Goal: Task Accomplishment & Management: Manage account settings

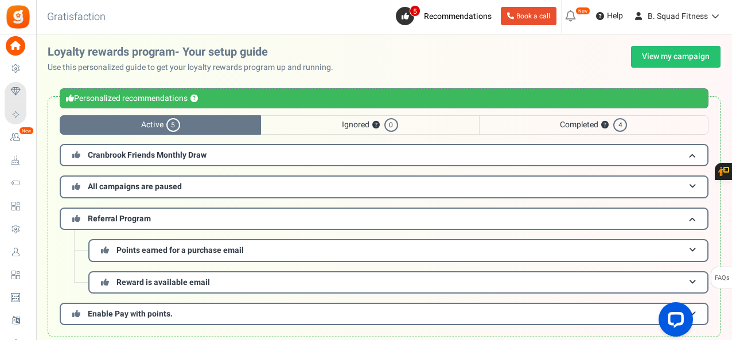
click at [700, 155] on h3 "Cranbrook Friends Monthly Draw" at bounding box center [384, 155] width 649 height 22
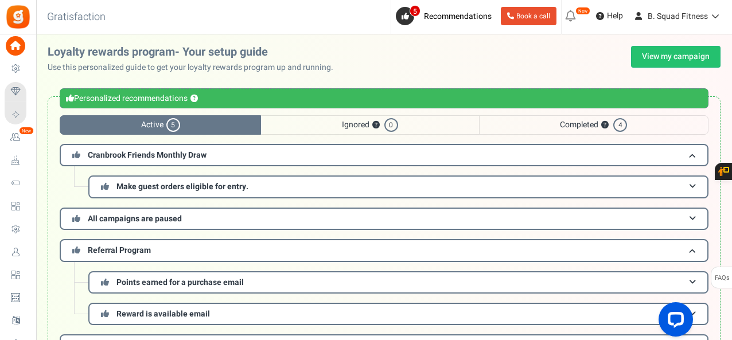
click at [605, 124] on button "?" at bounding box center [604, 125] width 7 height 7
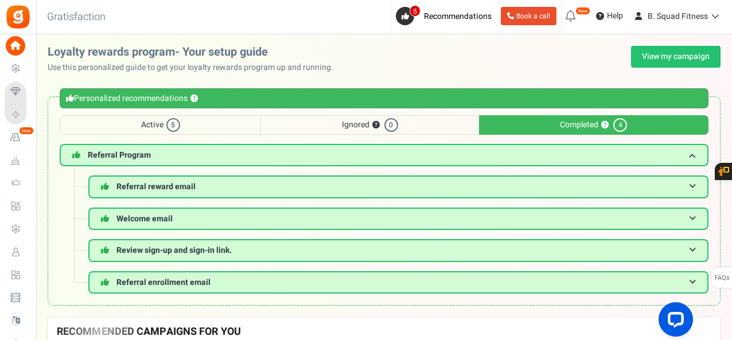
click at [690, 215] on span at bounding box center [692, 219] width 7 height 9
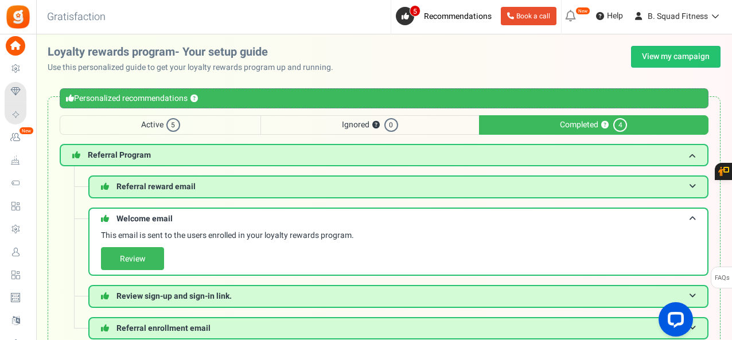
click at [148, 254] on link "Review" at bounding box center [132, 258] width 63 height 23
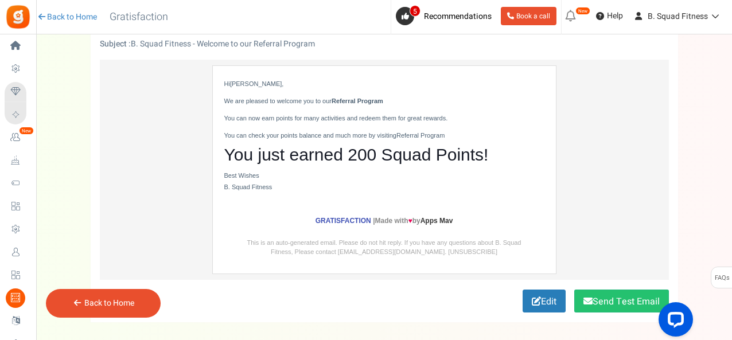
scroll to position [116, 0]
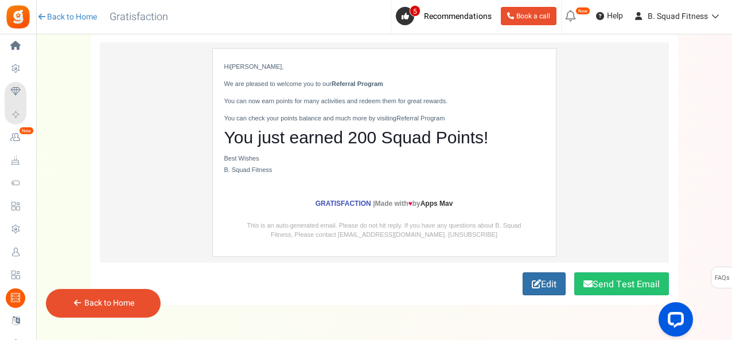
click at [542, 279] on link "Edit" at bounding box center [544, 283] width 43 height 23
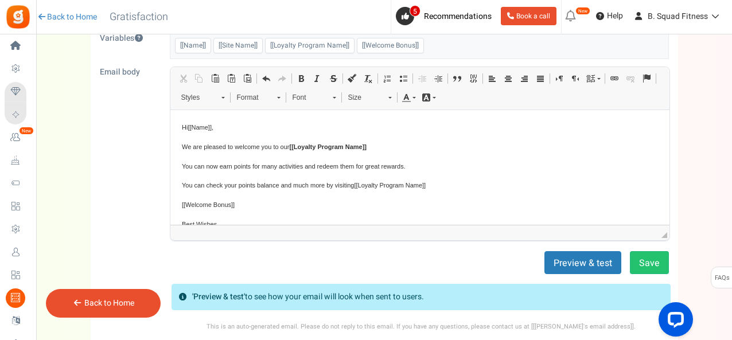
click at [391, 154] on body "Hi [[Name]] , We are pleased to welcome you to our [[Loyalty Program Name]] You…" at bounding box center [419, 181] width 476 height 121
click at [393, 147] on p "We are pleased to welcome you to our [[Loyalty Program Name]]" at bounding box center [419, 147] width 476 height 12
click at [314, 174] on body "Hi [[Name]] , We are pleased to welcome you to our [[Loyalty Program Name]] ! Y…" at bounding box center [419, 181] width 476 height 121
click at [309, 167] on span "You can now earn points for many activities and redeem them for great rewards." at bounding box center [293, 165] width 224 height 7
click at [305, 166] on span "You can now earn points for many activities and redeem them for great rewards." at bounding box center [293, 165] width 224 height 7
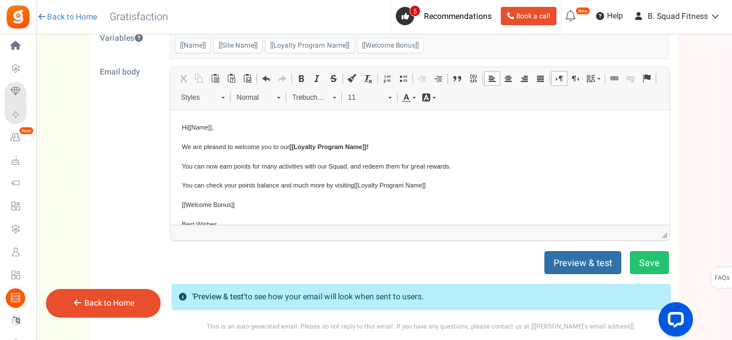
click at [593, 264] on button "Preview & test" at bounding box center [582, 262] width 77 height 23
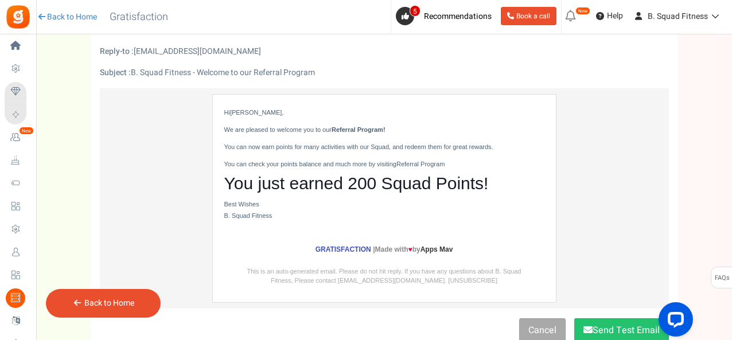
scroll to position [76, 0]
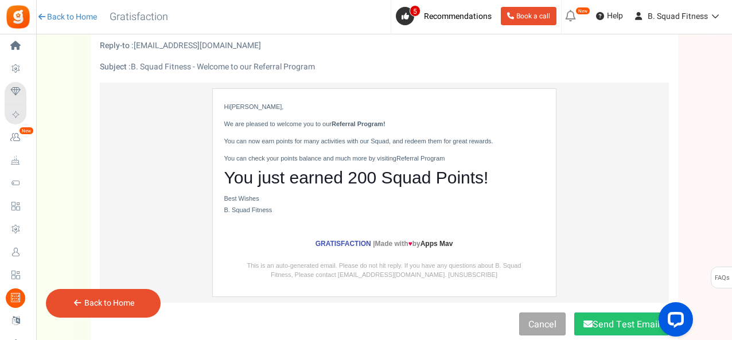
click at [455, 147] on div "Hi [PERSON_NAME] , We are pleased to welcome you to our Referral Program! You c…" at bounding box center [384, 157] width 320 height 115
click at [543, 322] on link "Cancel" at bounding box center [542, 324] width 46 height 23
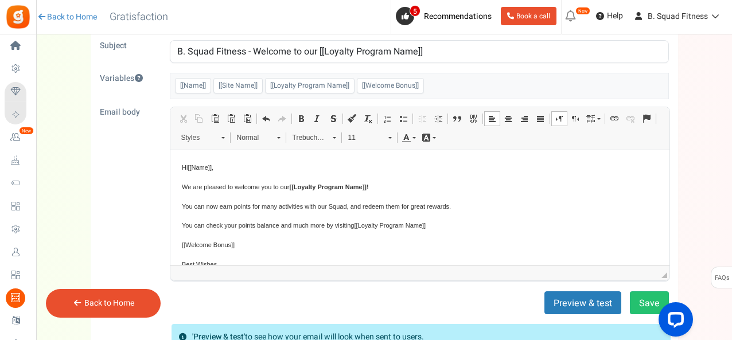
click at [347, 229] on p "You can check your points balance and much more by visiting [[Loyalty Program N…" at bounding box center [419, 225] width 476 height 12
click at [456, 228] on p "You can check your points balance and much more by visiting our [[Loyalty Progr…" at bounding box center [419, 225] width 476 height 12
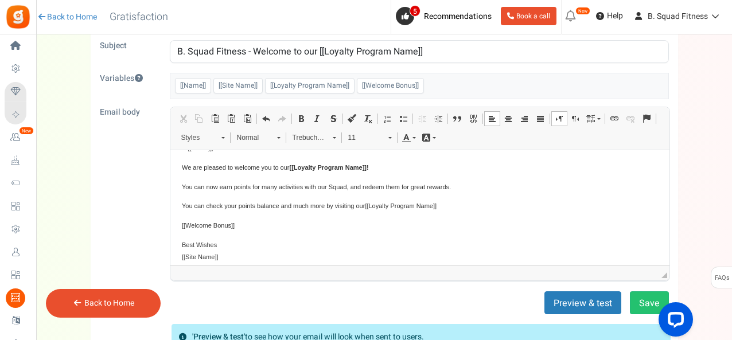
scroll to position [29, 0]
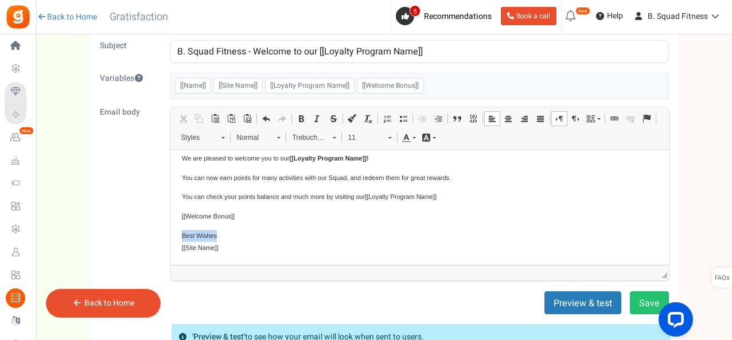
drag, startPoint x: 216, startPoint y: 234, endPoint x: 180, endPoint y: 231, distance: 36.2
click at [180, 231] on html "Hi [[Name]] , We are pleased to welcome you to our [[Loyalty Program Name]] ! Y…" at bounding box center [419, 193] width 499 height 144
click at [571, 298] on button "Preview & test" at bounding box center [582, 302] width 77 height 23
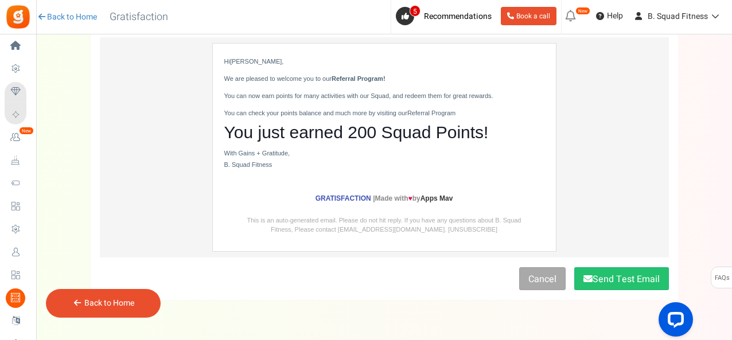
scroll to position [122, 0]
click at [632, 278] on button "Send Test Email" at bounding box center [621, 278] width 95 height 23
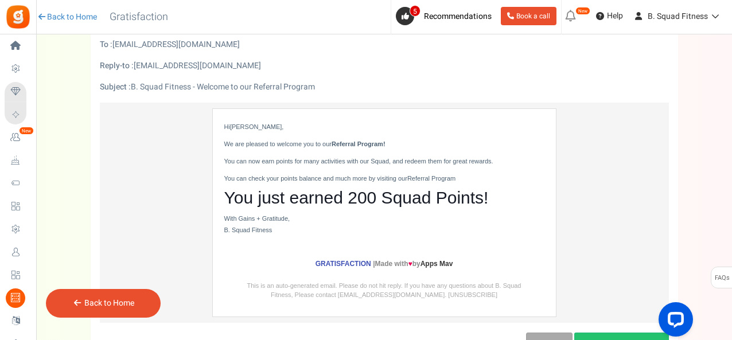
scroll to position [0, 0]
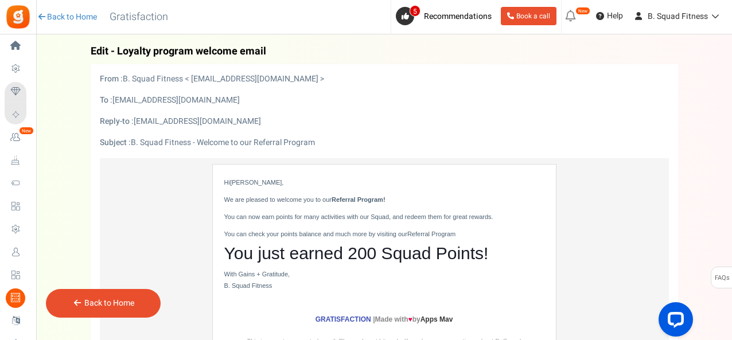
click at [124, 303] on link "Back to Home" at bounding box center [109, 303] width 50 height 12
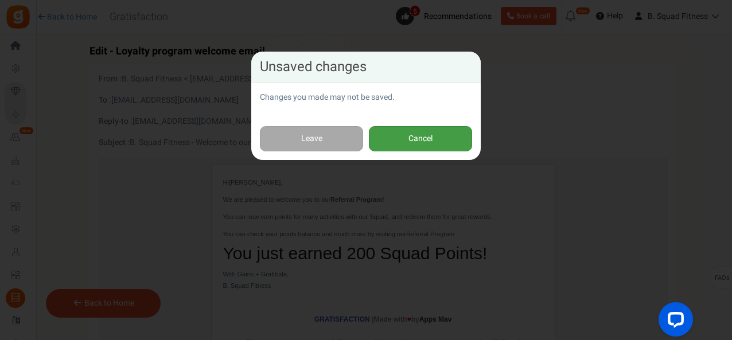
click at [423, 145] on button "Cancel" at bounding box center [420, 139] width 103 height 26
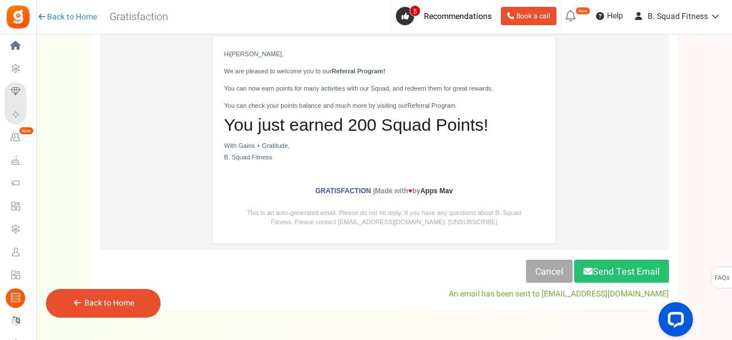
scroll to position [167, 0]
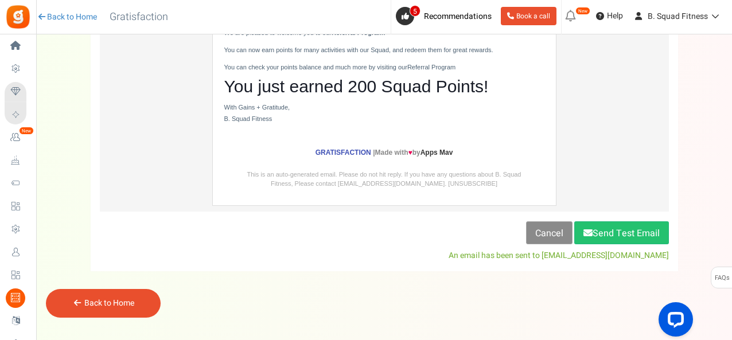
click at [541, 231] on link "Cancel" at bounding box center [549, 232] width 46 height 23
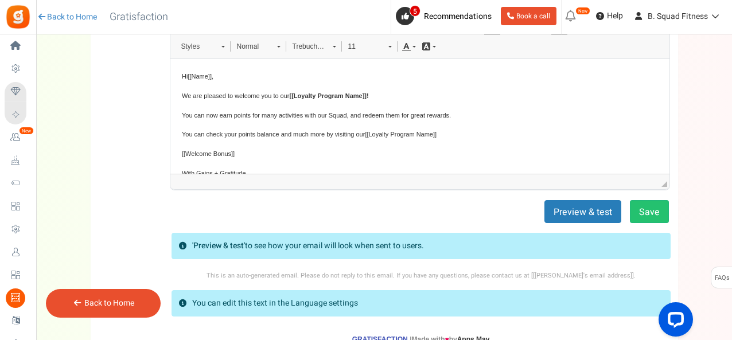
scroll to position [29, 0]
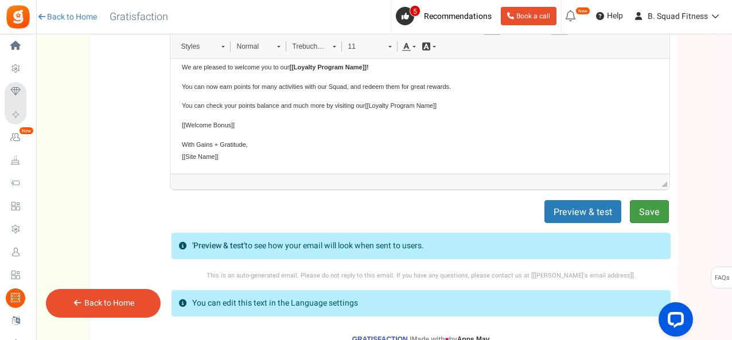
click at [646, 217] on button "Save" at bounding box center [649, 211] width 39 height 23
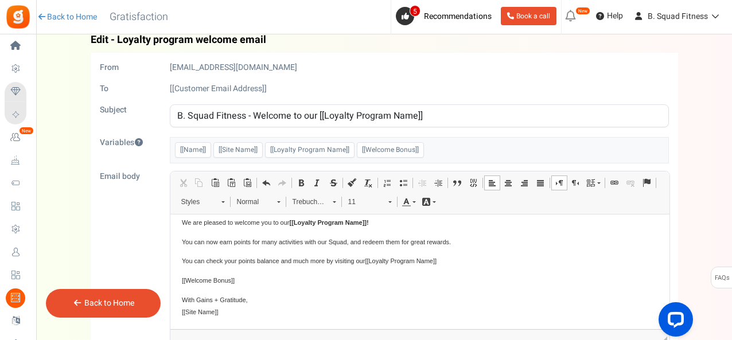
scroll to position [0, 0]
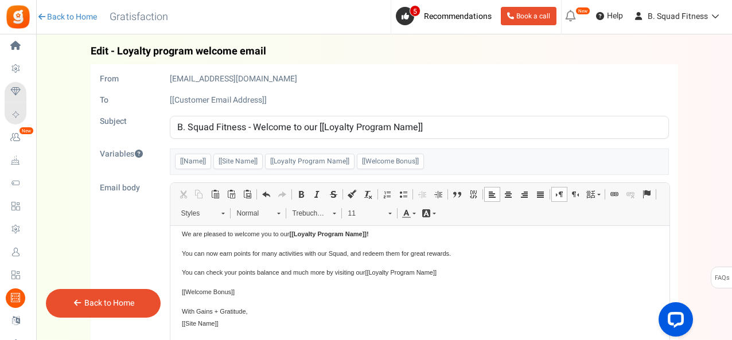
click at [131, 304] on link "Back to Home" at bounding box center [109, 303] width 50 height 12
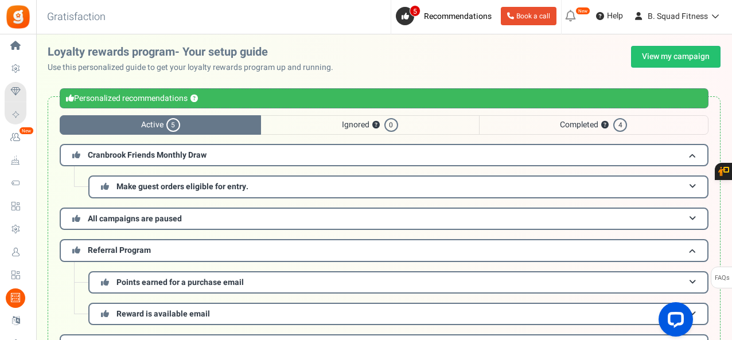
click at [580, 128] on span "Completed ? 4" at bounding box center [593, 125] width 229 height 20
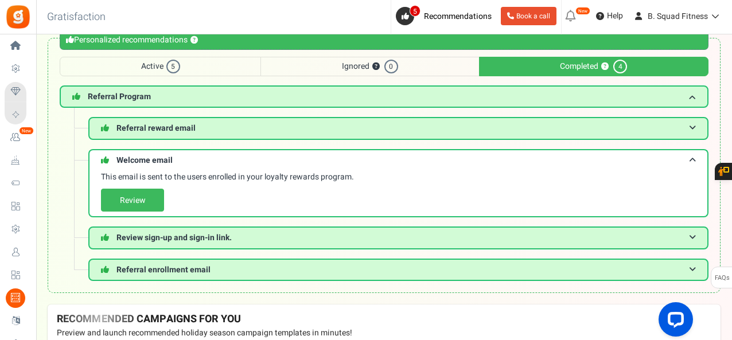
scroll to position [84, 0]
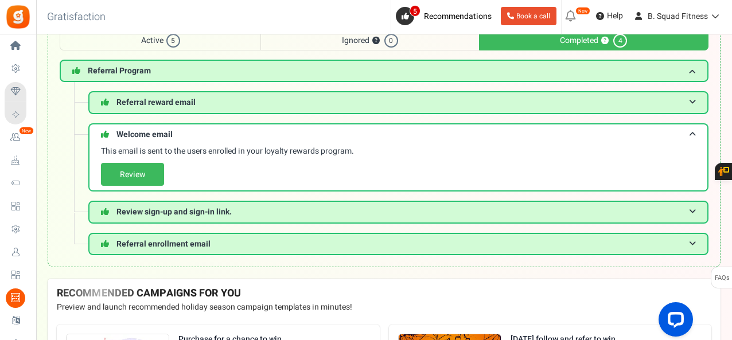
click at [290, 100] on h3 "Referral reward email" at bounding box center [398, 102] width 620 height 22
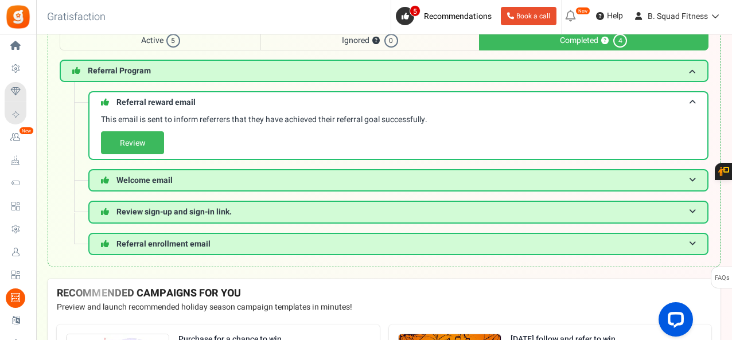
click at [149, 139] on link "Review" at bounding box center [132, 142] width 63 height 23
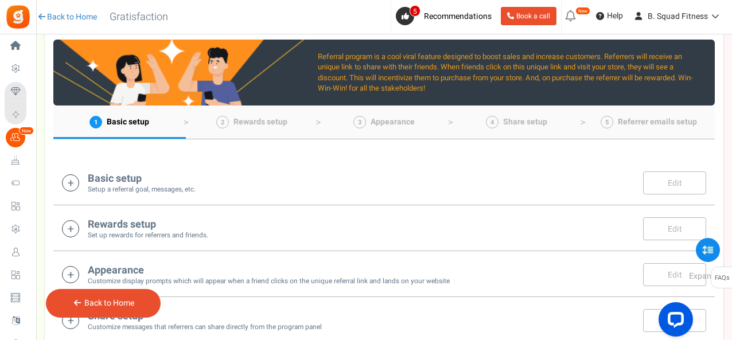
scroll to position [423, 0]
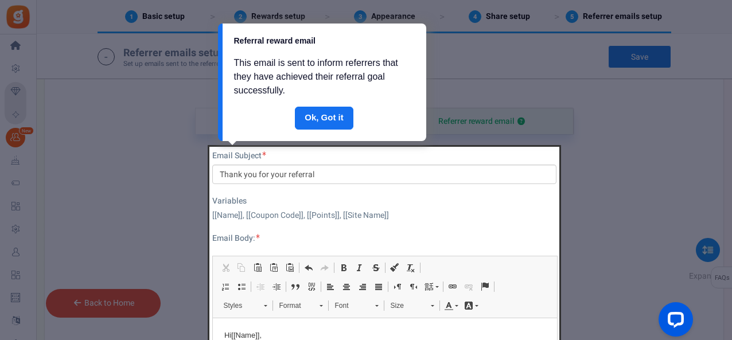
click at [333, 119] on link "Done" at bounding box center [324, 118] width 59 height 23
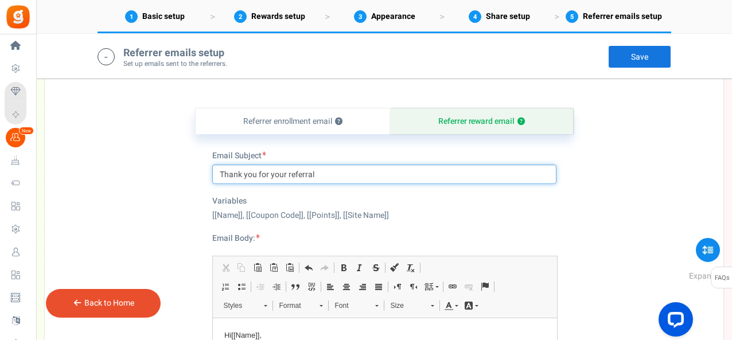
click at [352, 179] on input "Thank you for your referral" at bounding box center [384, 175] width 344 height 20
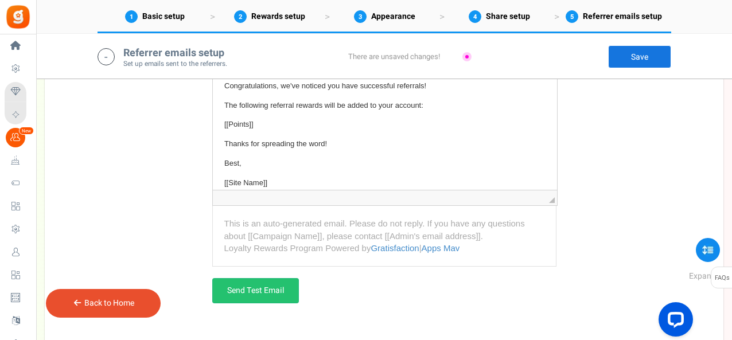
scroll to position [36, 0]
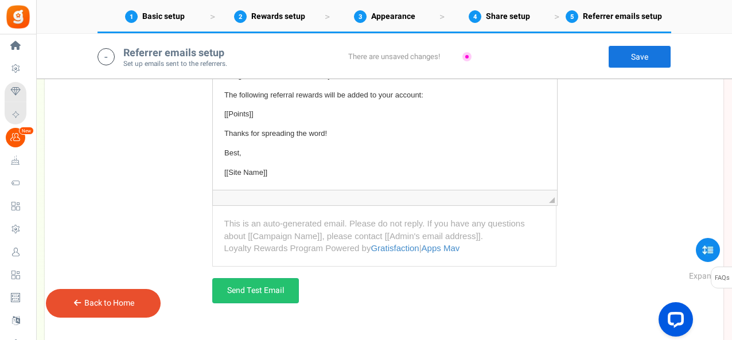
type input "Thank you for your referral!"
click at [265, 158] on p "Best," at bounding box center [384, 153] width 321 height 12
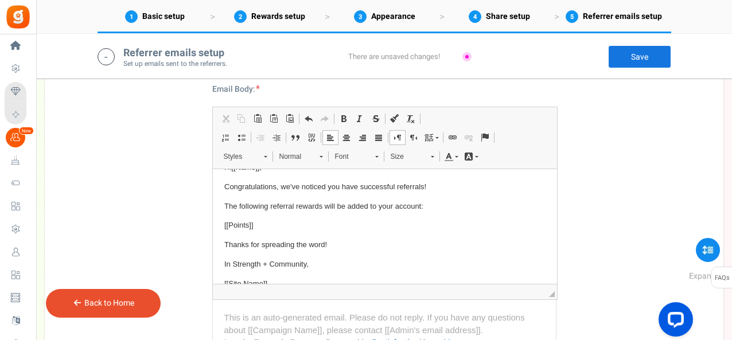
scroll to position [0, 0]
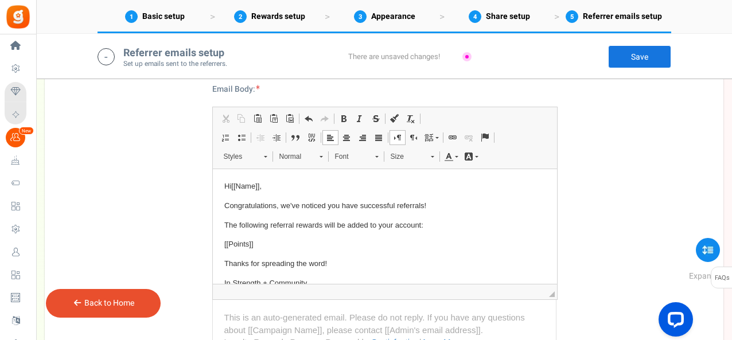
click at [419, 224] on p "The following referral rewards will be added to your account:" at bounding box center [384, 226] width 321 height 12
click at [226, 225] on p "The following referral rewards will be added to your account:" at bounding box center [384, 226] width 321 height 12
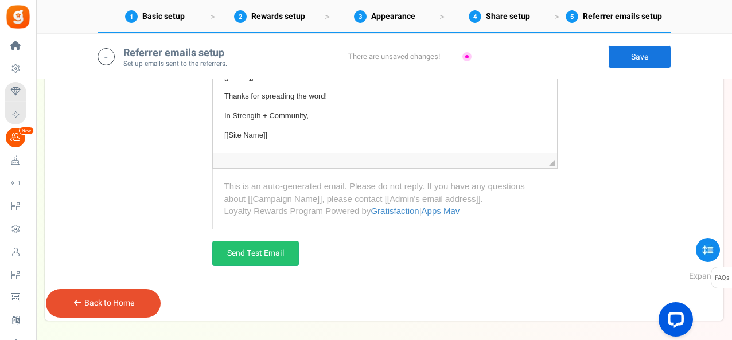
scroll to position [704, 0]
click at [287, 259] on link "Send Test Email" at bounding box center [255, 252] width 87 height 25
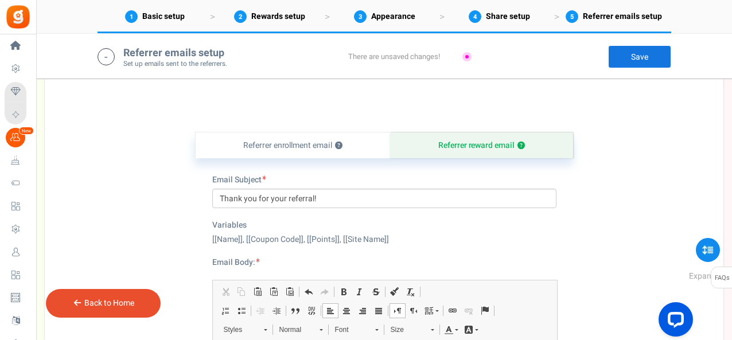
scroll to position [397, 0]
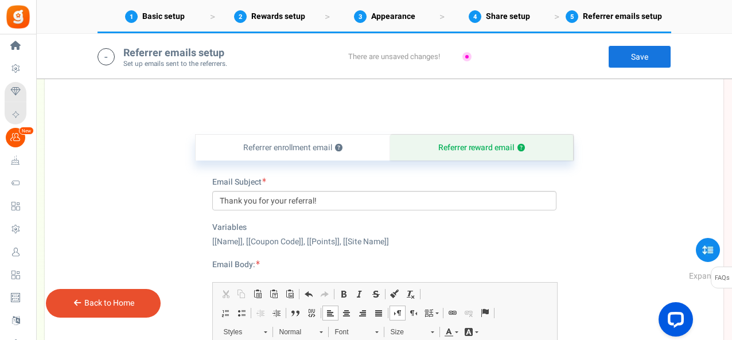
click at [633, 64] on link "Save" at bounding box center [639, 56] width 63 height 23
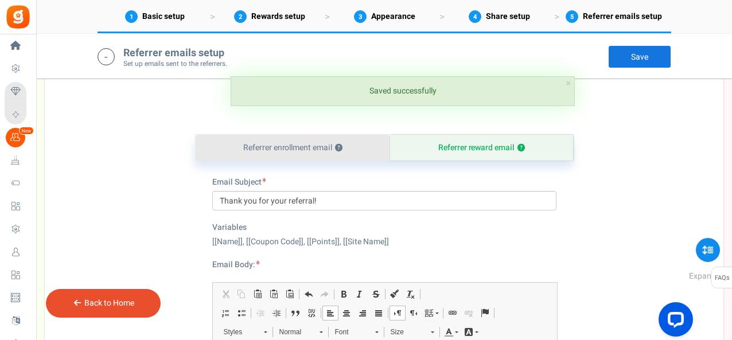
click at [309, 156] on link "Referrer enrollment email ?" at bounding box center [293, 148] width 195 height 26
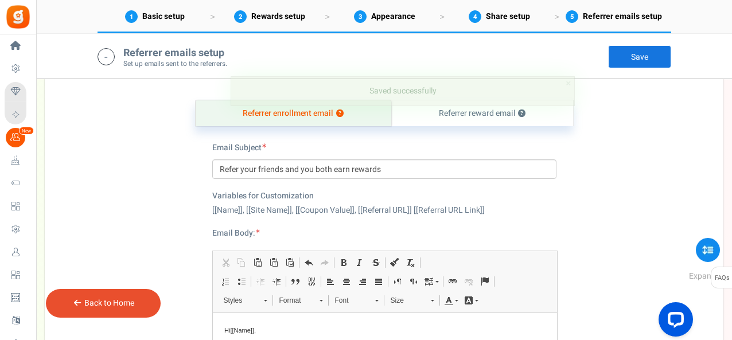
scroll to position [452, 0]
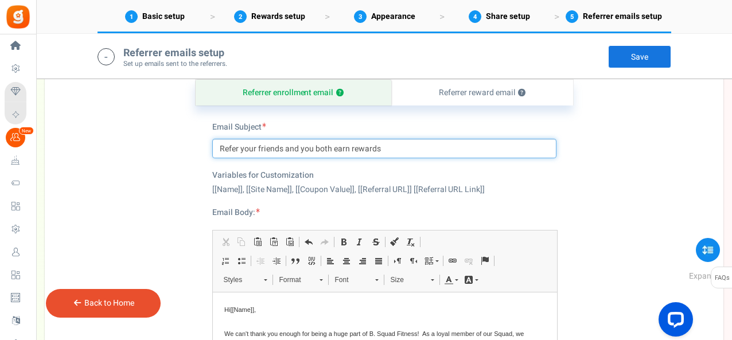
click at [397, 153] on input "Refer your friends and you both earn rewards" at bounding box center [384, 149] width 344 height 20
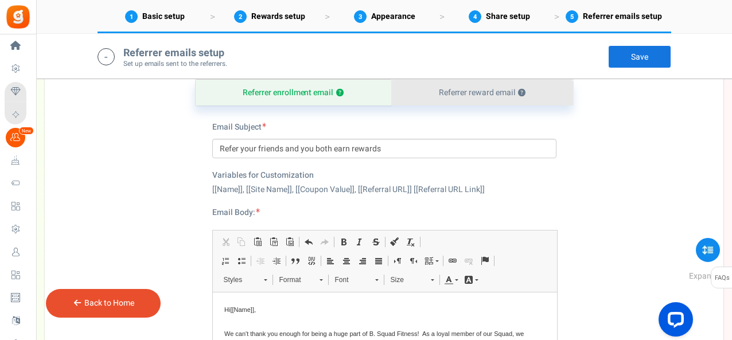
click at [468, 97] on link "Referrer reward email ?" at bounding box center [482, 93] width 182 height 26
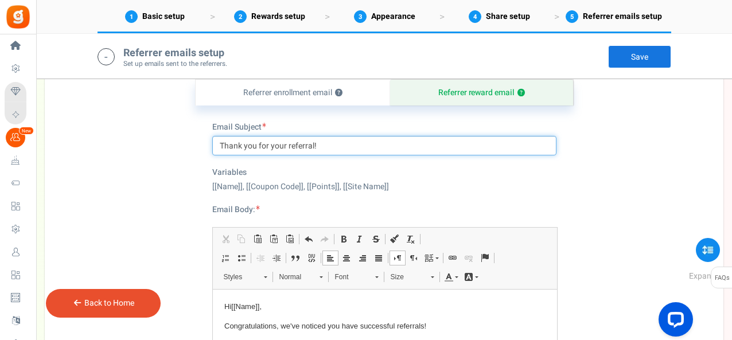
click at [368, 147] on input "Thank you for your referral!" at bounding box center [384, 146] width 344 height 20
type input "Thank you for your referral"
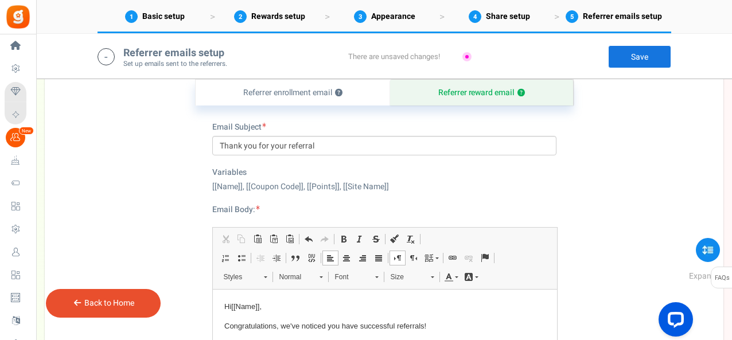
click at [637, 62] on link "Save" at bounding box center [639, 56] width 63 height 23
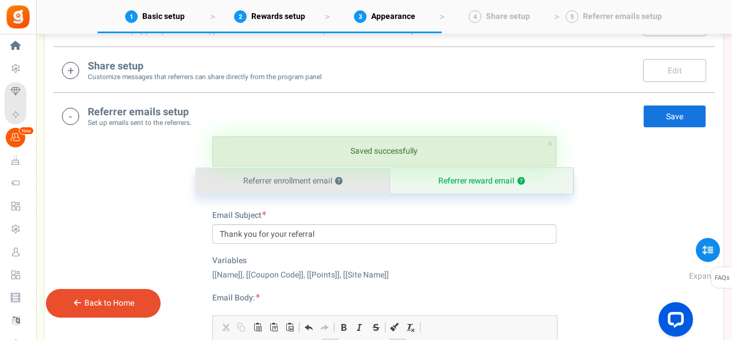
click at [313, 183] on link "Referrer enrollment email ?" at bounding box center [293, 181] width 195 height 26
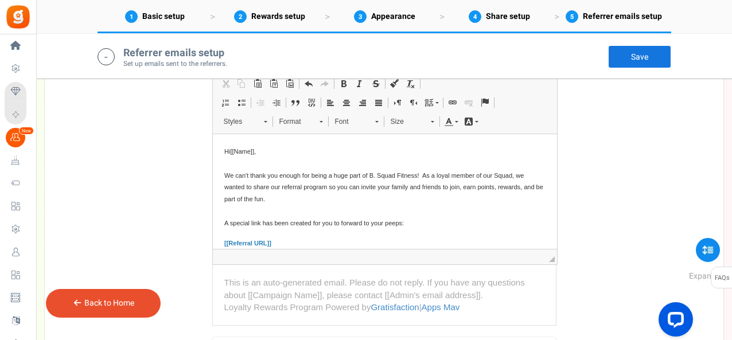
scroll to position [612, 0]
click at [423, 173] on span "Hi [[Name]] , We can't thank you enough for being a huge part of B. Squad Fitne…" at bounding box center [383, 185] width 319 height 79
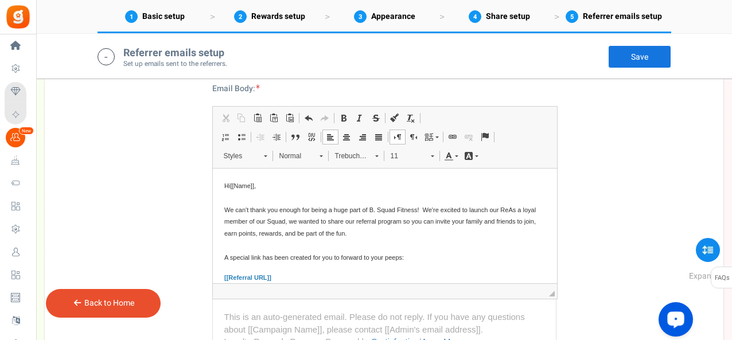
scroll to position [576, 0]
drag, startPoint x: 370, startPoint y: 207, endPoint x: 330, endPoint y: 206, distance: 40.2
click at [330, 206] on span "Hi [[Name]] , We can't thank you enough for being a huge part of B. Squad Fitne…" at bounding box center [377, 221] width 306 height 79
click at [445, 208] on span "Hi [[Name]] , We can't thank you enough for being a valued member of our B. Squ…" at bounding box center [383, 221] width 319 height 79
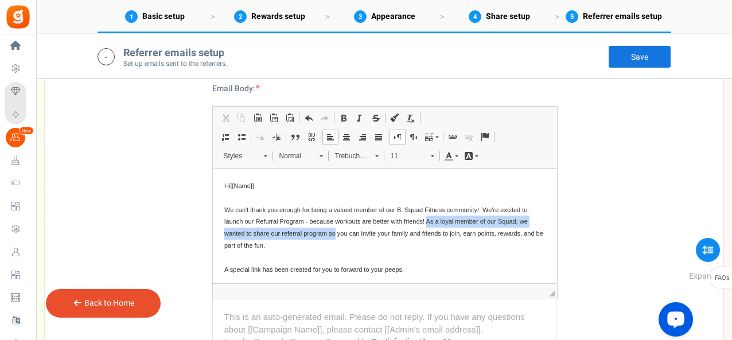
drag, startPoint x: 430, startPoint y: 221, endPoint x: 336, endPoint y: 233, distance: 94.8
click at [336, 233] on span "Hi [[Name]] , We can't thank you enough for being a valued member of our B. Squ…" at bounding box center [383, 227] width 319 height 91
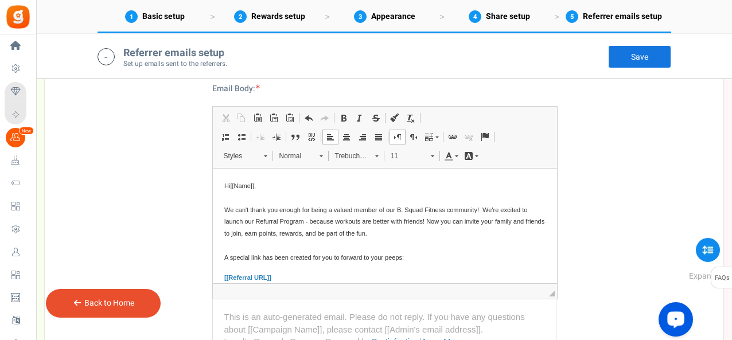
click at [417, 233] on p "Hi [[Name]] , We can't thank you enough for being a valued member of our B. Squ…" at bounding box center [384, 222] width 321 height 84
click at [404, 258] on span "Hi [[Name]] , We can't thank you enough for being a valued member of our B. Squ…" at bounding box center [384, 221] width 320 height 79
click at [410, 259] on span "Hi [[Name]] , We can't thank you enough for being a valued member of our B. Squ…" at bounding box center [384, 221] width 320 height 79
click at [459, 258] on span "Hi [[Name]] , We can't thank you enough for being a valued member of our B. Squ…" at bounding box center [384, 221] width 320 height 79
click at [498, 256] on p "Hi [[Name]] , We can't thank you enough for being a valued member of our B. Squ…" at bounding box center [384, 222] width 321 height 84
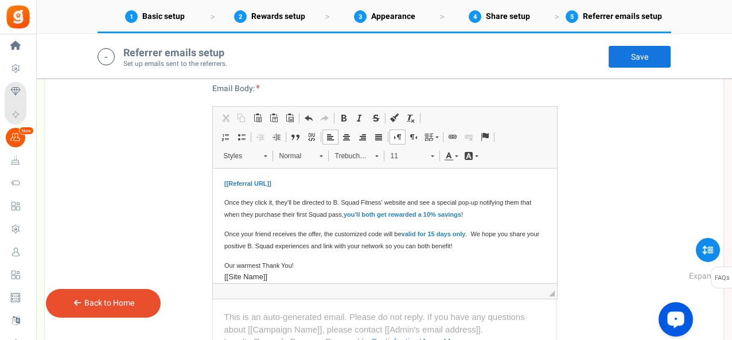
scroll to position [105, 0]
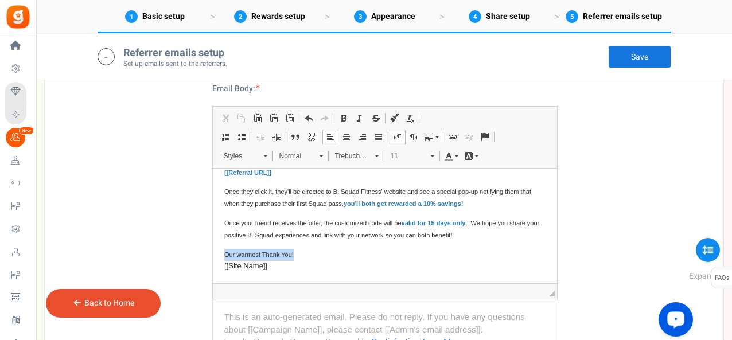
drag, startPoint x: 294, startPoint y: 253, endPoint x: 224, endPoint y: 251, distance: 70.6
click at [224, 251] on p "Our warmest Thank You! [[Site Name]]" at bounding box center [384, 261] width 321 height 24
drag, startPoint x: 298, startPoint y: 255, endPoint x: 221, endPoint y: 256, distance: 76.9
click at [221, 256] on html "Hi [[Name]] , We can't thank you enough for being a valued member of our B. Squ…" at bounding box center [384, 174] width 344 height 220
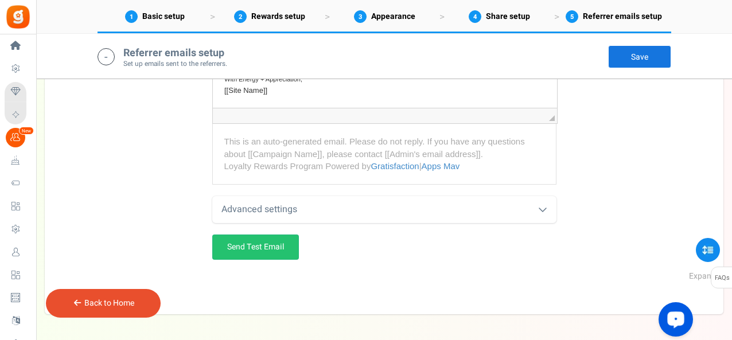
scroll to position [753, 0]
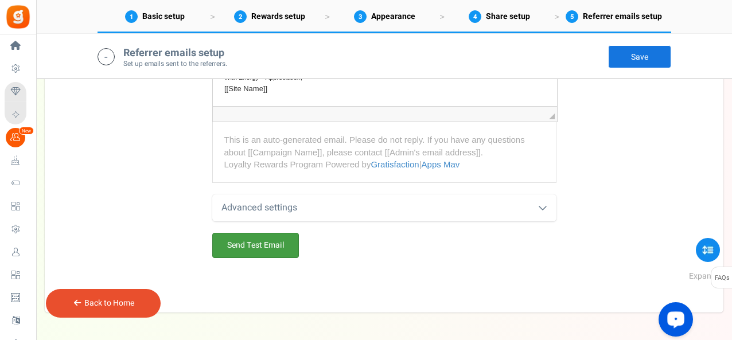
click at [290, 244] on link "Send Test Email" at bounding box center [255, 245] width 87 height 25
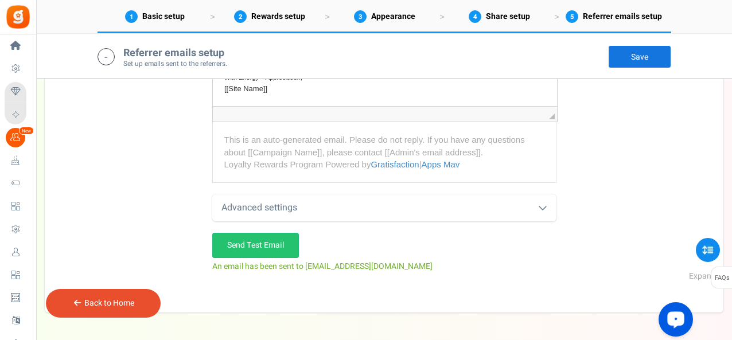
click at [639, 50] on link "Save" at bounding box center [639, 56] width 63 height 23
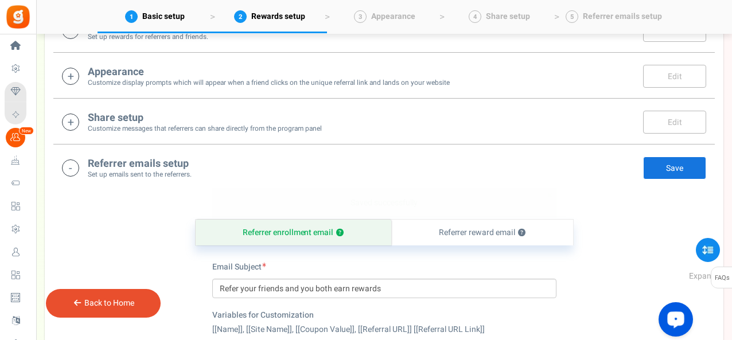
scroll to position [311, 0]
click at [96, 311] on div "Back to Home" at bounding box center [103, 303] width 115 height 29
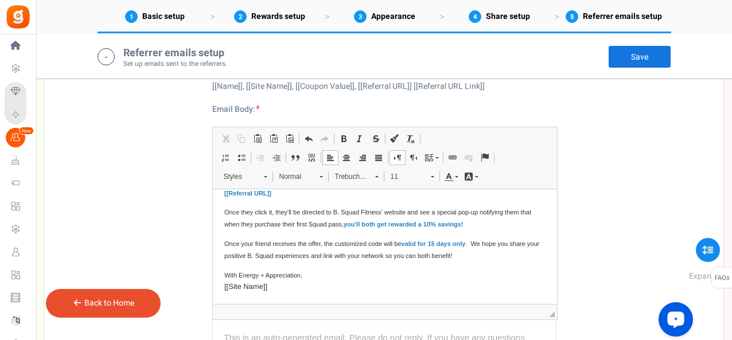
scroll to position [552, 0]
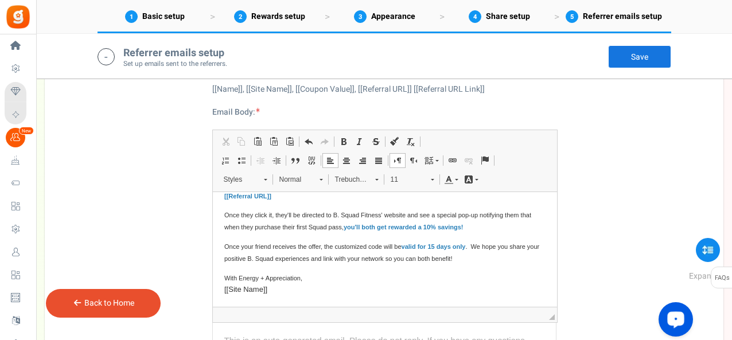
click at [132, 301] on link "Back to Home" at bounding box center [109, 303] width 50 height 12
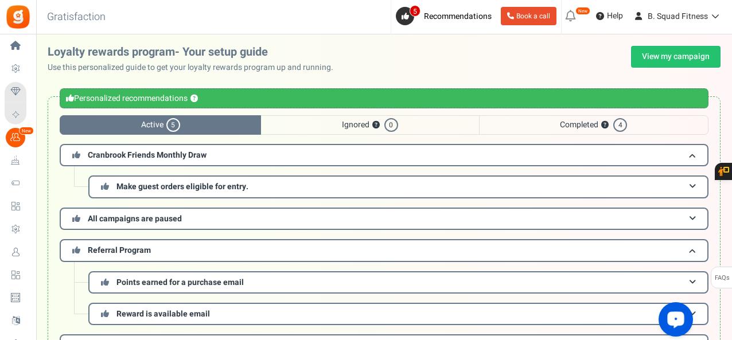
click at [582, 117] on span "Completed ? 4" at bounding box center [593, 125] width 229 height 20
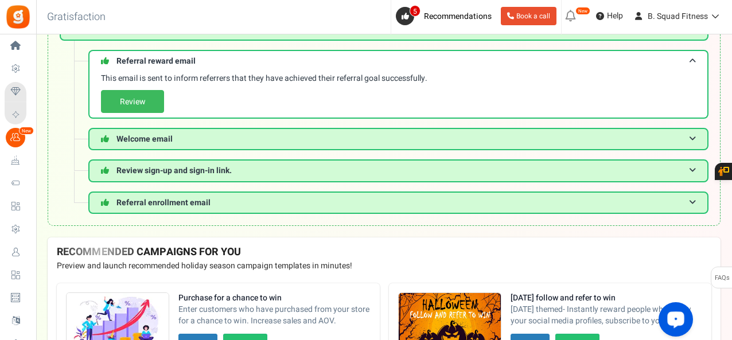
scroll to position [128, 0]
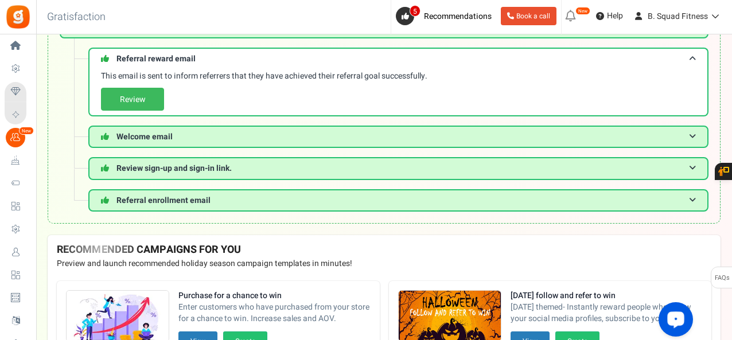
click at [282, 172] on h3 "Review sign-up and sign-in link." at bounding box center [398, 168] width 620 height 22
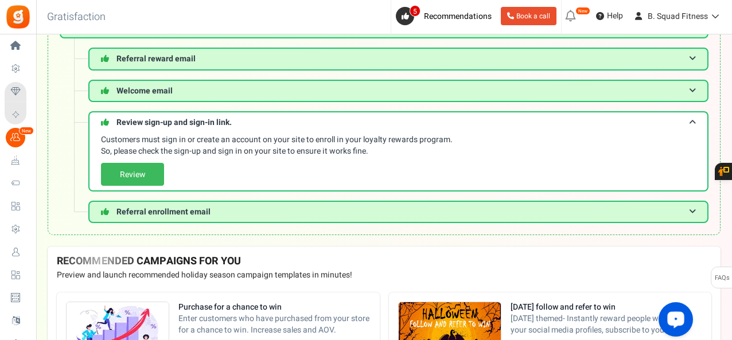
click at [150, 169] on link "Review" at bounding box center [132, 174] width 63 height 23
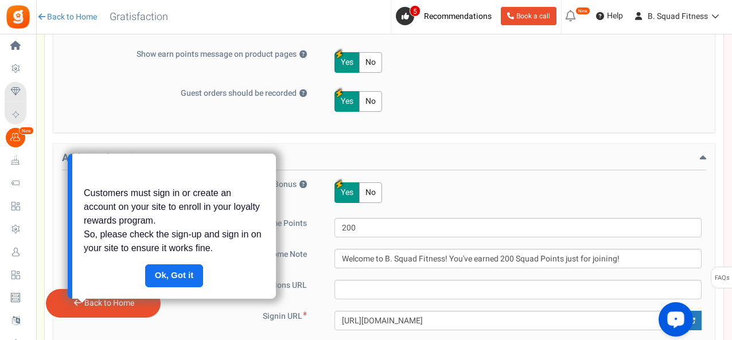
scroll to position [814, 0]
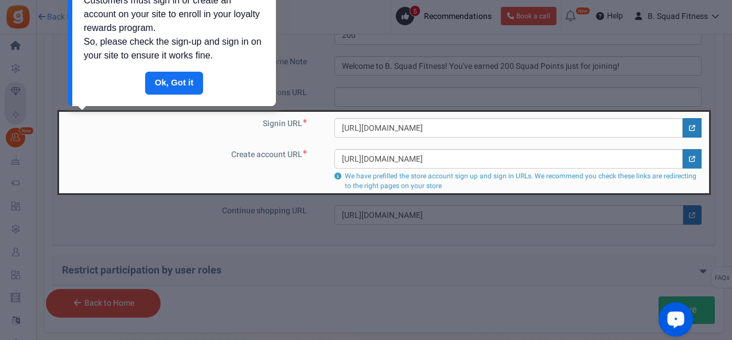
click at [167, 85] on link "Done" at bounding box center [174, 83] width 59 height 23
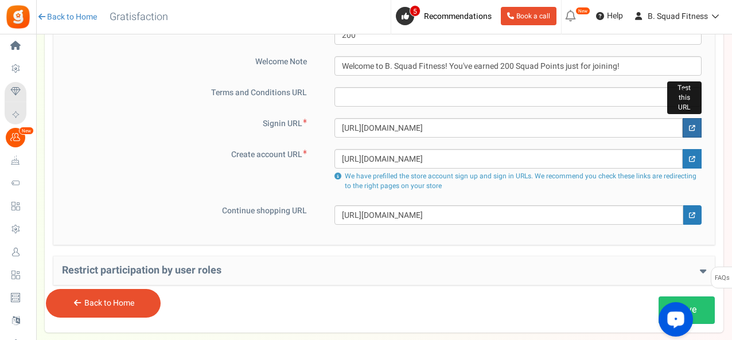
click at [693, 125] on icon at bounding box center [692, 128] width 6 height 6
click at [89, 306] on link "Back to Home" at bounding box center [109, 303] width 50 height 12
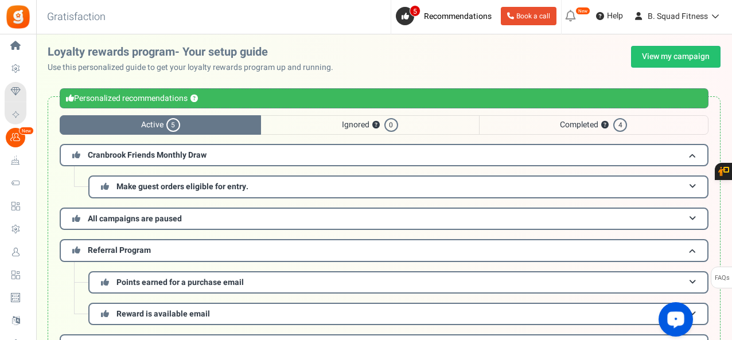
click at [171, 157] on span "Cranbrook Friends Monthly Draw" at bounding box center [147, 155] width 119 height 12
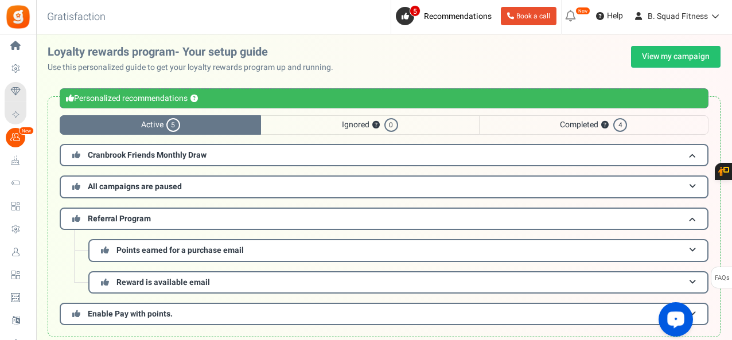
click at [171, 157] on span "Cranbrook Friends Monthly Draw" at bounding box center [147, 155] width 119 height 12
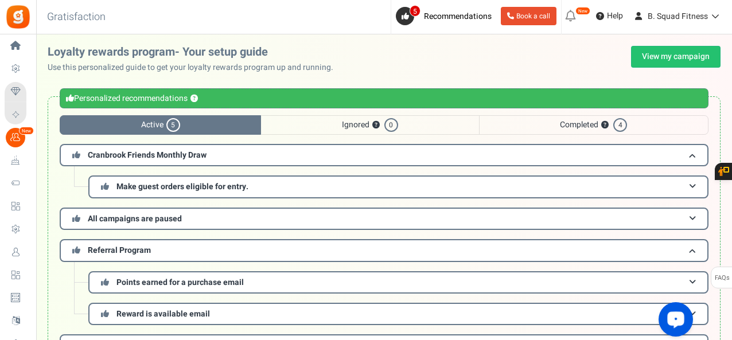
click at [143, 222] on span "All campaigns are paused" at bounding box center [135, 219] width 94 height 12
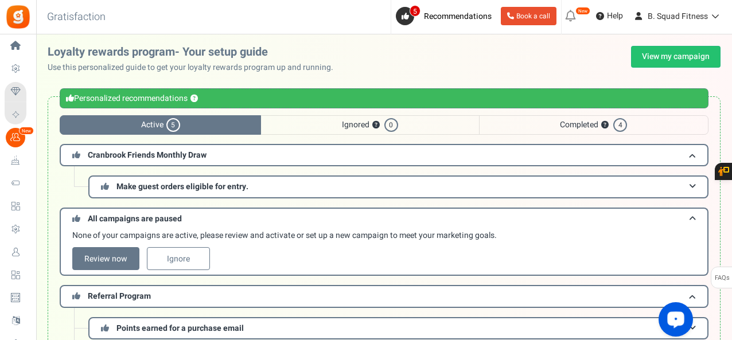
click at [143, 222] on span "All campaigns are paused" at bounding box center [135, 219] width 94 height 12
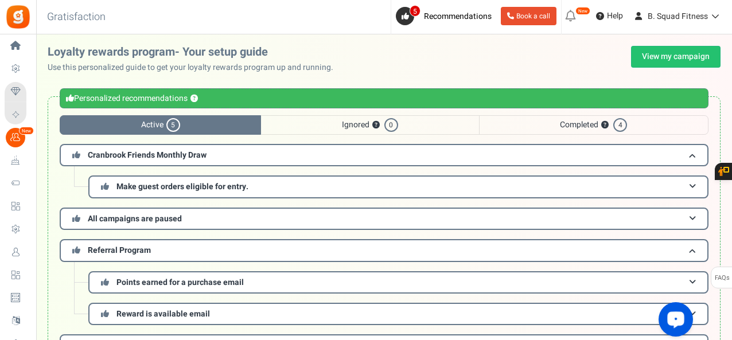
click at [134, 244] on span "Referral Program" at bounding box center [119, 250] width 63 height 12
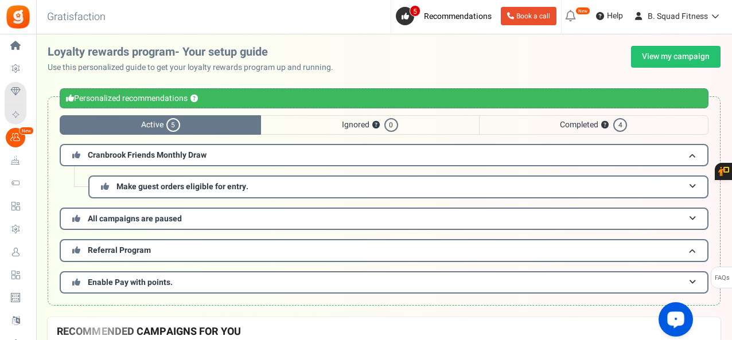
click at [131, 272] on h3 "Enable Pay with points." at bounding box center [384, 282] width 649 height 22
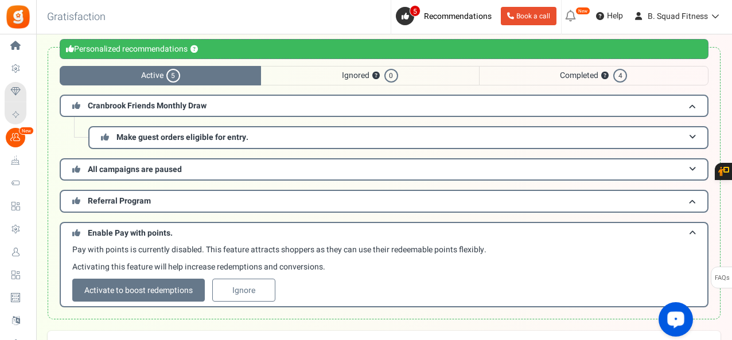
scroll to position [146, 0]
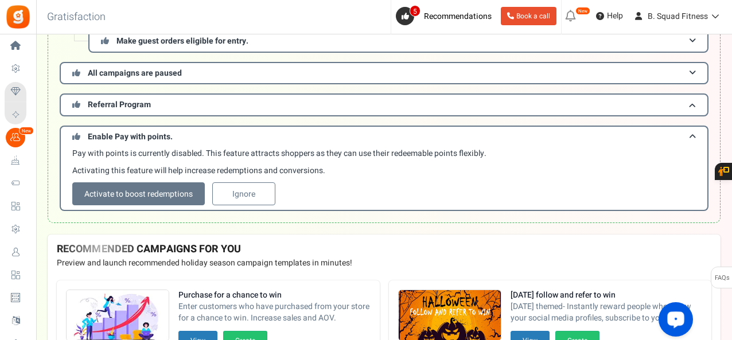
click at [186, 102] on h3 "Referral Program" at bounding box center [384, 104] width 649 height 22
